Goal: Information Seeking & Learning: Learn about a topic

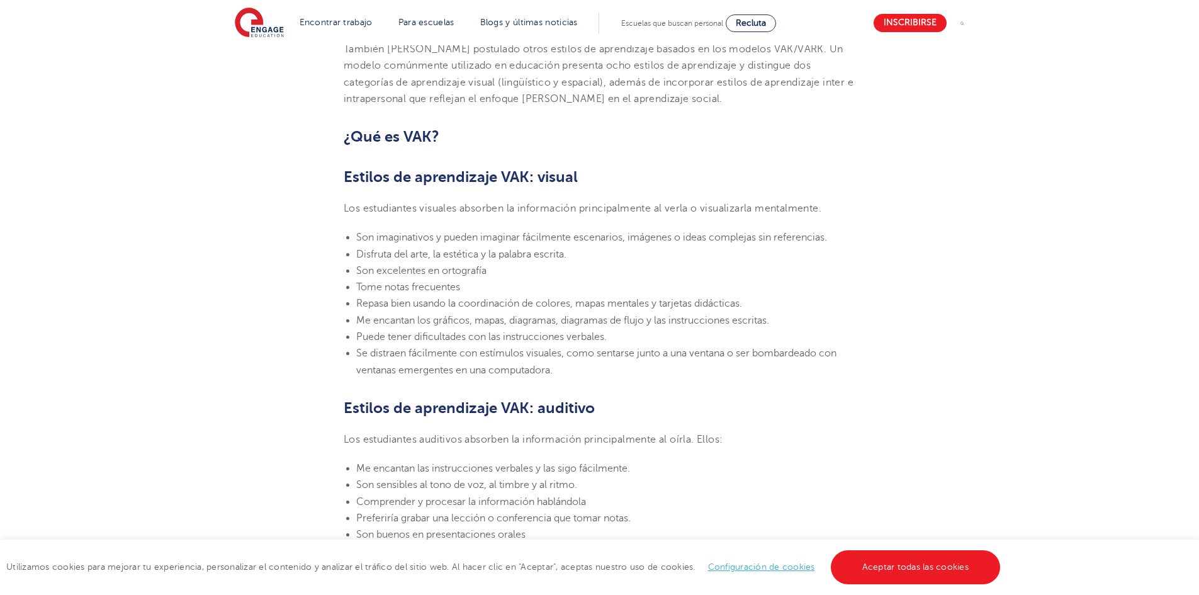
scroll to position [755, 0]
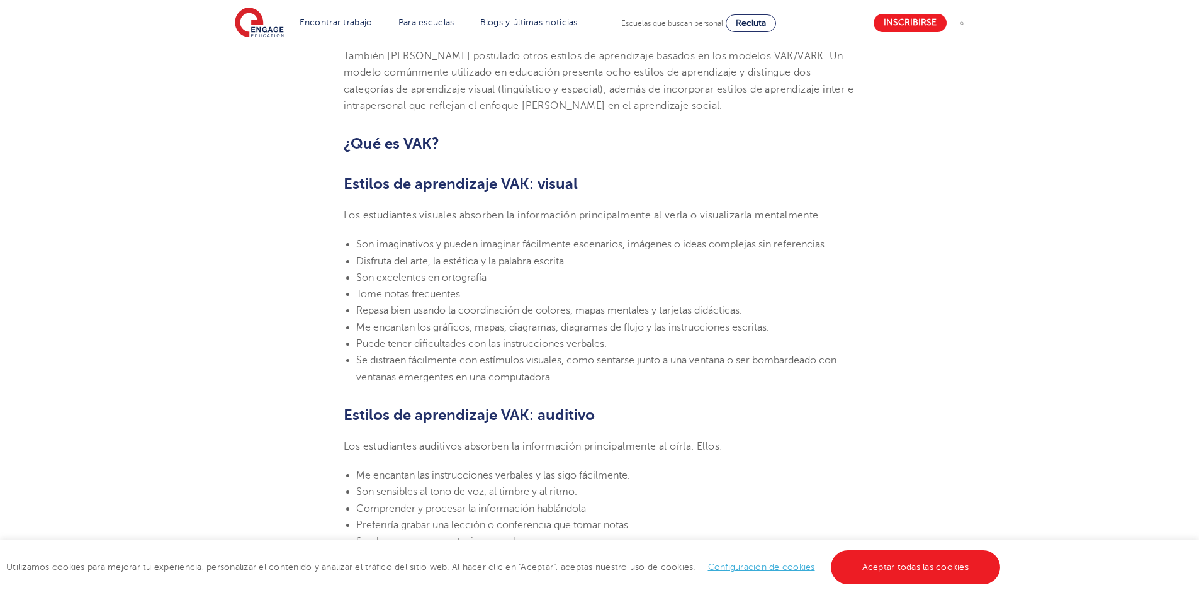
click at [367, 362] on font "Se distraen fácilmente con estímulos visuales, como sentarse junto a una ventan…" at bounding box center [596, 368] width 480 height 28
drag, startPoint x: 361, startPoint y: 362, endPoint x: 529, endPoint y: 366, distance: 168.0
click at [529, 366] on font "Se distraen fácilmente con estímulos visuales, como sentarse junto a una ventan…" at bounding box center [596, 368] width 480 height 28
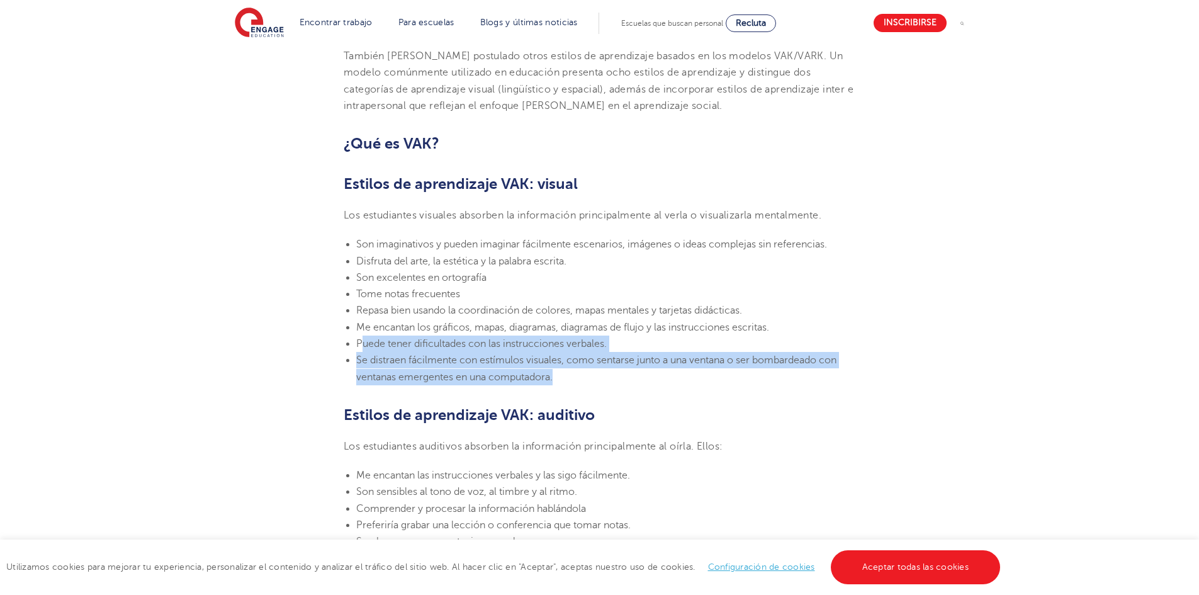
drag, startPoint x: 362, startPoint y: 344, endPoint x: 609, endPoint y: 374, distance: 249.1
click at [609, 374] on ul "Son imaginativos y pueden imaginar fácilmente escenarios, imágenes o ideas comp…" at bounding box center [599, 310] width 511 height 149
copy ul "uede tener dificultades con las instrucciones verbales. Se distraen fácilmente …"
